Goal: Navigation & Orientation: Find specific page/section

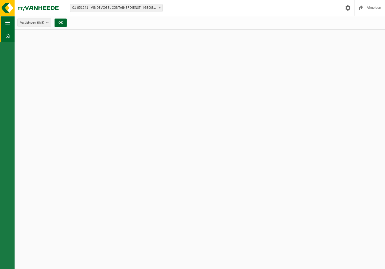
click at [10, 23] on span "button" at bounding box center [7, 22] width 5 height 13
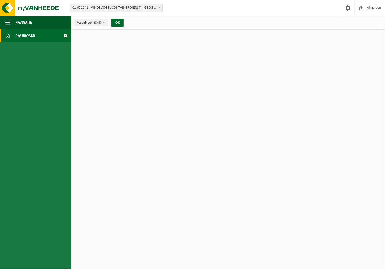
click at [19, 34] on span "Dashboard" at bounding box center [25, 35] width 20 height 13
click at [8, 23] on span "button" at bounding box center [7, 22] width 5 height 13
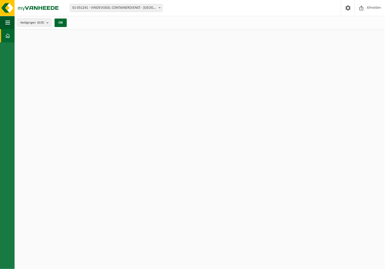
click at [234, 135] on html "Vestiging: 01-051241 - VINDEVOGEL CONTAINERDIENST - OUDENAARDE - OUDENAARDE 10-…" at bounding box center [192, 134] width 385 height 269
drag, startPoint x: 179, startPoint y: 96, endPoint x: 176, endPoint y: 94, distance: 3.1
click at [179, 96] on html "Vestiging: 01-051241 - VINDEVOGEL CONTAINERDIENST - OUDENAARDE - OUDENAARDE 10-…" at bounding box center [192, 134] width 385 height 269
drag, startPoint x: 183, startPoint y: 110, endPoint x: 209, endPoint y: 103, distance: 26.8
click at [199, 107] on html "Vestiging: 01-051241 - VINDEVOGEL CONTAINERDIENST - OUDENAARDE - OUDENAARDE 10-…" at bounding box center [192, 134] width 385 height 269
